Goal: Entertainment & Leisure: Consume media (video, audio)

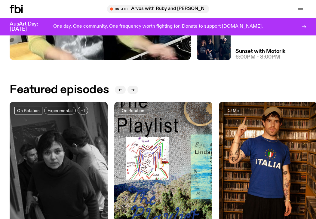
scroll to position [161, 0]
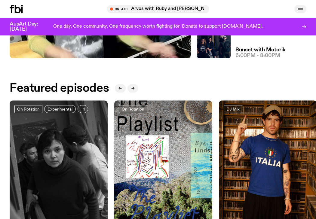
click at [296, 10] on button "button" at bounding box center [300, 9] width 12 height 8
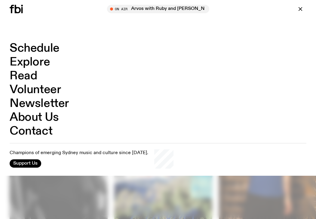
click at [34, 59] on link "Explore" at bounding box center [30, 62] width 40 height 11
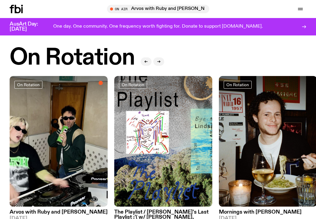
scroll to position [203, 0]
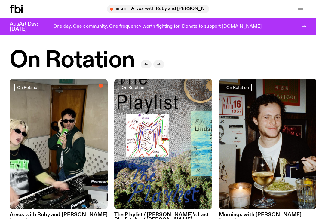
click at [162, 63] on button "button" at bounding box center [158, 64] width 11 height 8
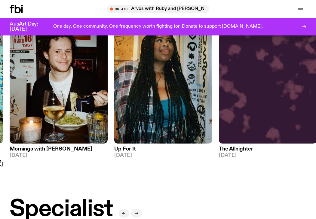
scroll to position [270, 0]
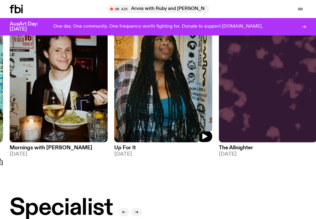
click at [139, 126] on img at bounding box center [163, 77] width 98 height 131
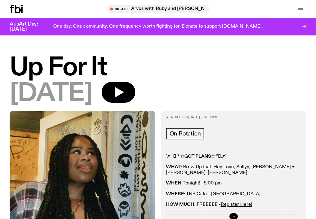
scroll to position [22, 0]
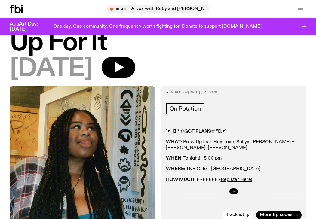
click at [234, 190] on icon "button" at bounding box center [234, 192] width 4 height 4
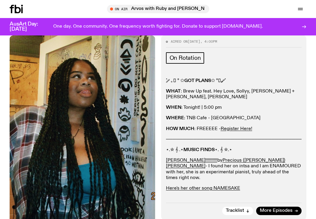
scroll to position [73, 0]
click at [245, 211] on button "Tracklist" at bounding box center [237, 211] width 31 height 8
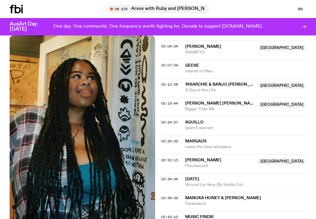
scroll to position [576, 0]
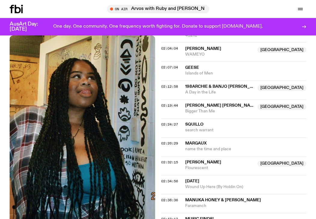
click at [224, 148] on span "name the time and place" at bounding box center [246, 149] width 122 height 6
click at [173, 142] on span "02:26:29" at bounding box center [169, 143] width 17 height 5
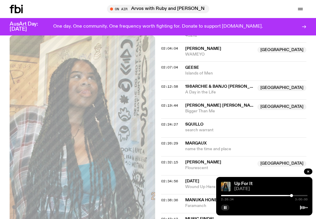
click at [287, 196] on div at bounding box center [248, 195] width 87 height 1
click at [284, 196] on div at bounding box center [243, 195] width 87 height 1
click at [287, 196] on div at bounding box center [264, 195] width 87 height 1
click at [289, 196] on div at bounding box center [264, 195] width 87 height 1
click at [291, 196] on div at bounding box center [264, 195] width 87 height 1
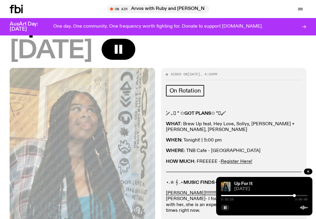
scroll to position [25, 0]
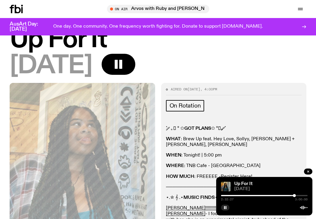
click at [79, 42] on h1 "Up For It" at bounding box center [158, 40] width 297 height 24
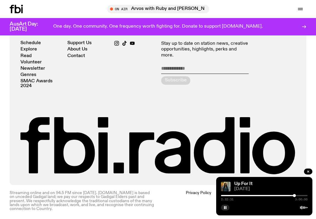
scroll to position [871, 0]
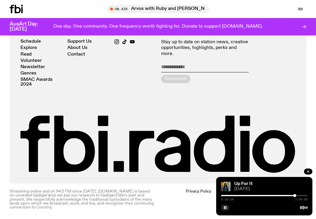
drag, startPoint x: 260, startPoint y: 186, endPoint x: 219, endPoint y: 184, distance: 41.9
click at [219, 184] on div "Up For It [DATE] 2:33:16 3:00:00" at bounding box center [264, 196] width 96 height 39
click at [305, 208] on icon at bounding box center [304, 207] width 8 height 5
